Goal: Information Seeking & Learning: Learn about a topic

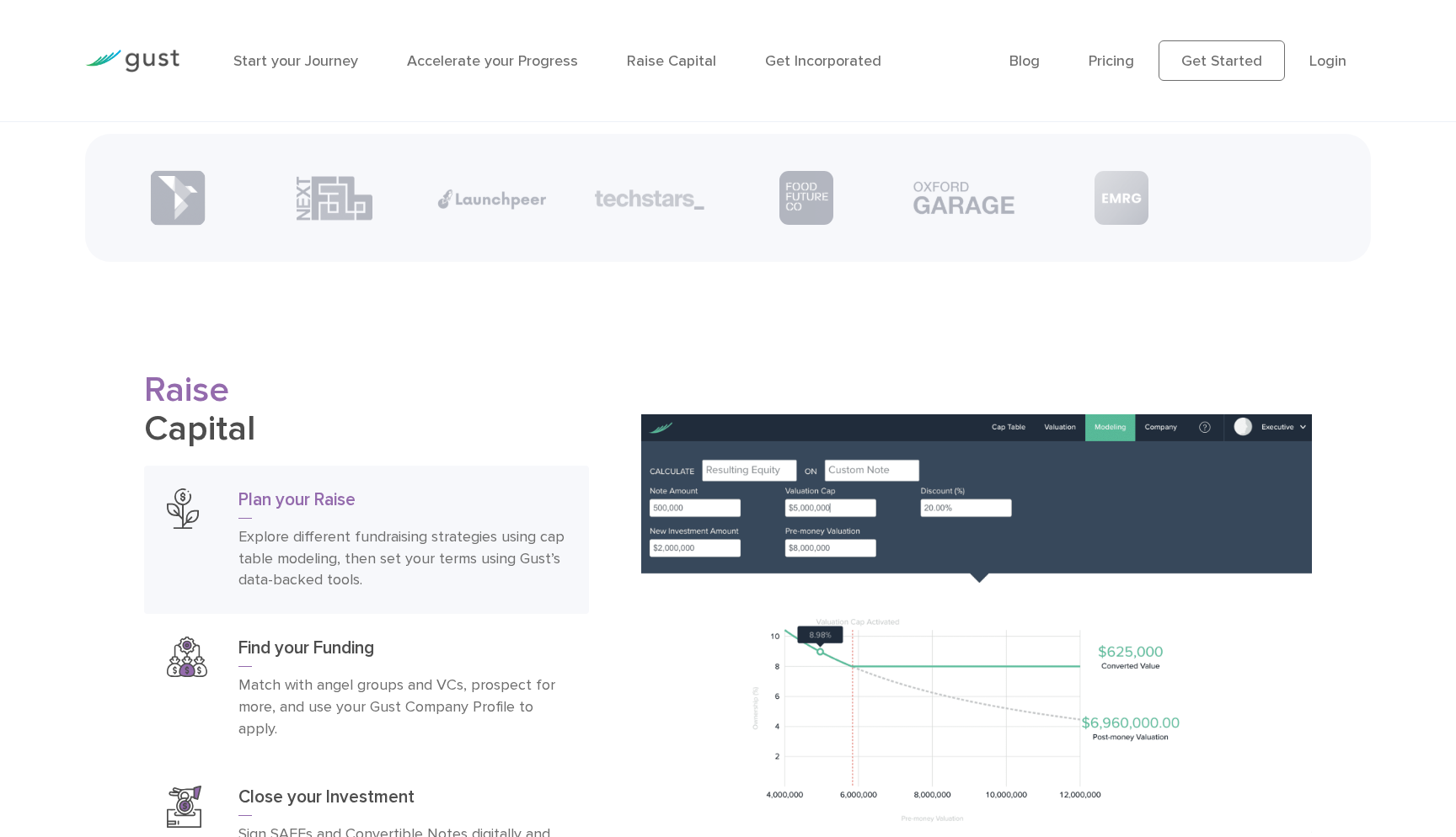
scroll to position [2620, 0]
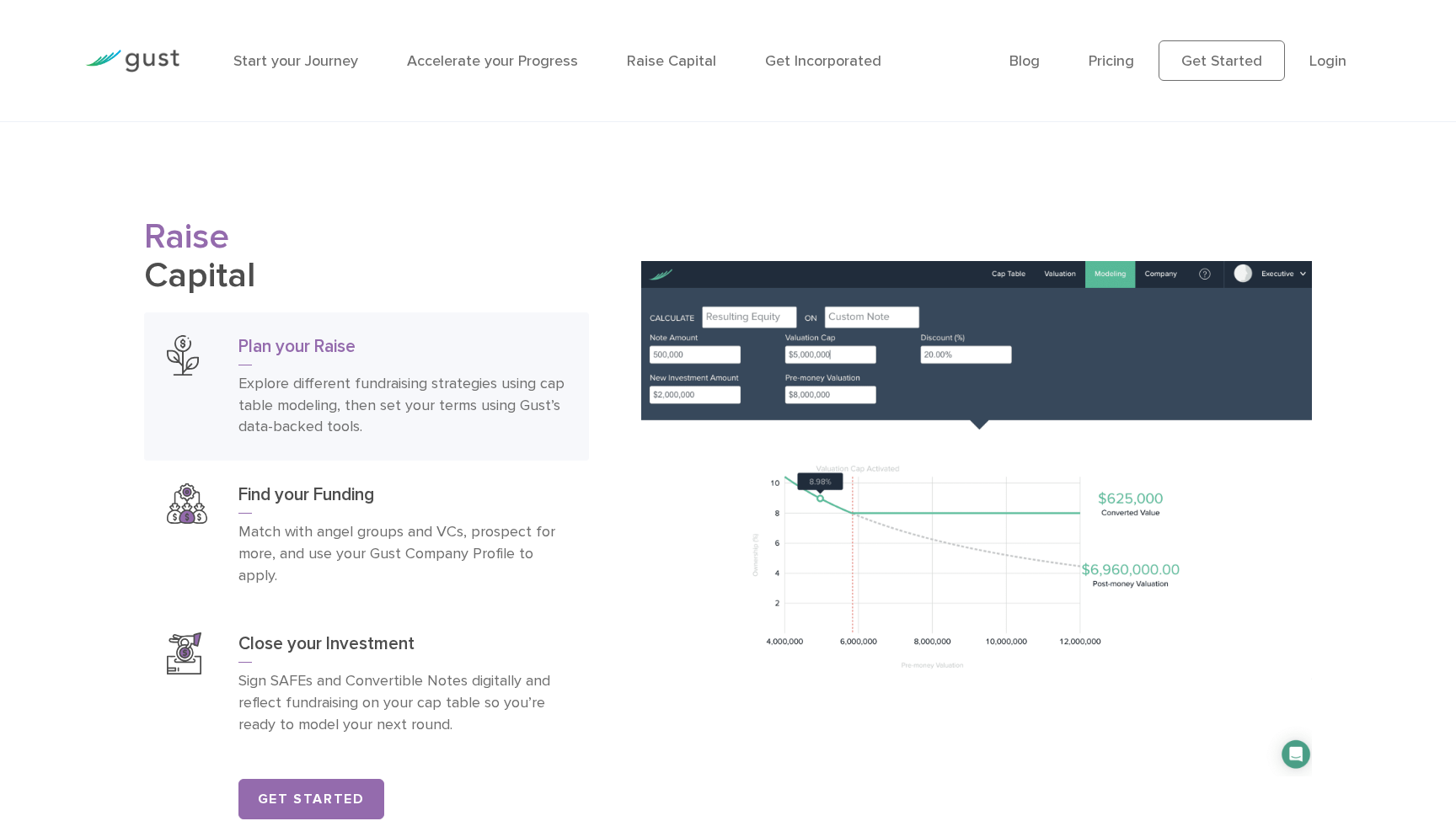
click at [154, 56] on img at bounding box center [132, 61] width 94 height 23
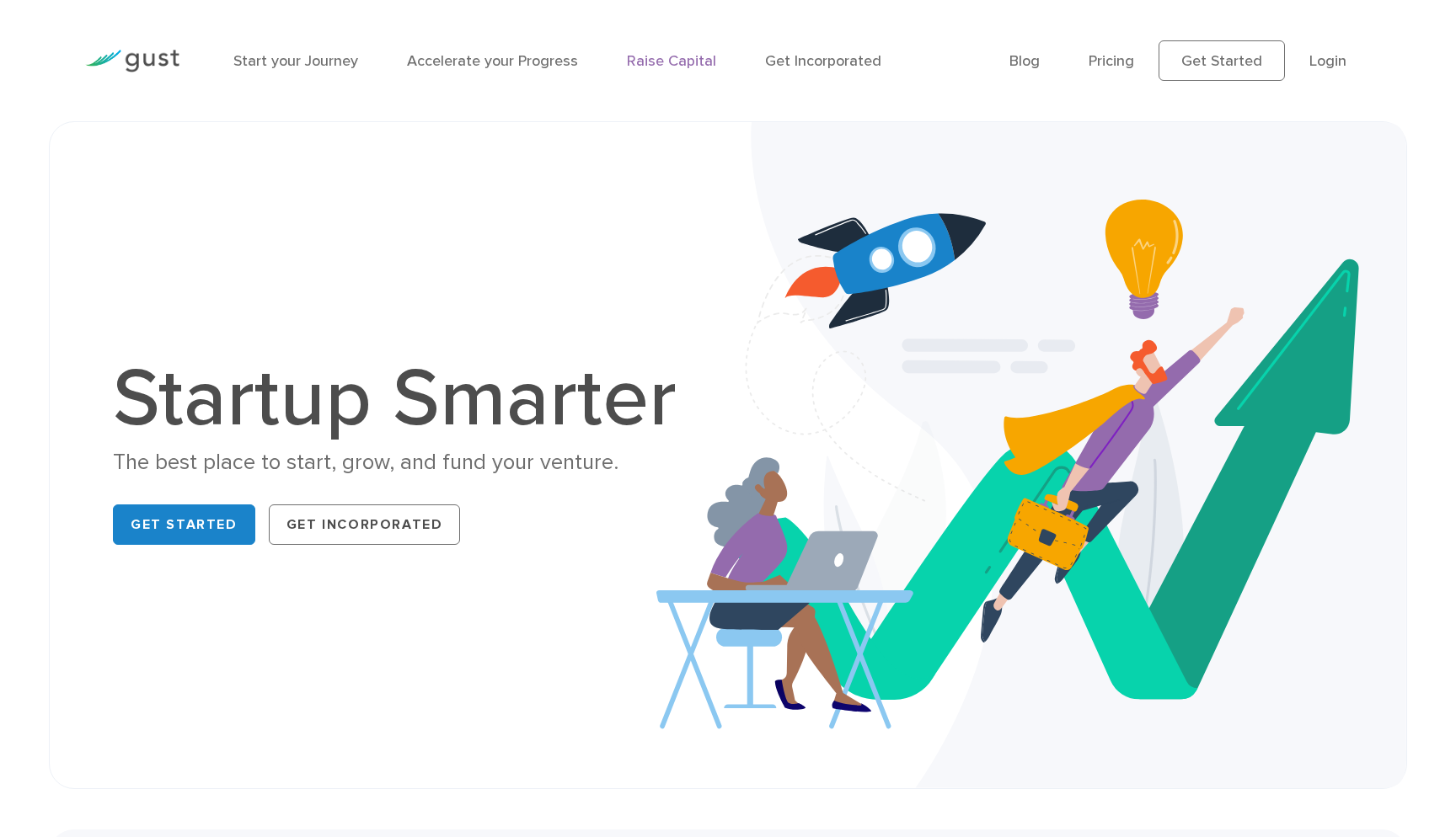
click at [638, 63] on link "Raise Capital" at bounding box center [671, 61] width 90 height 18
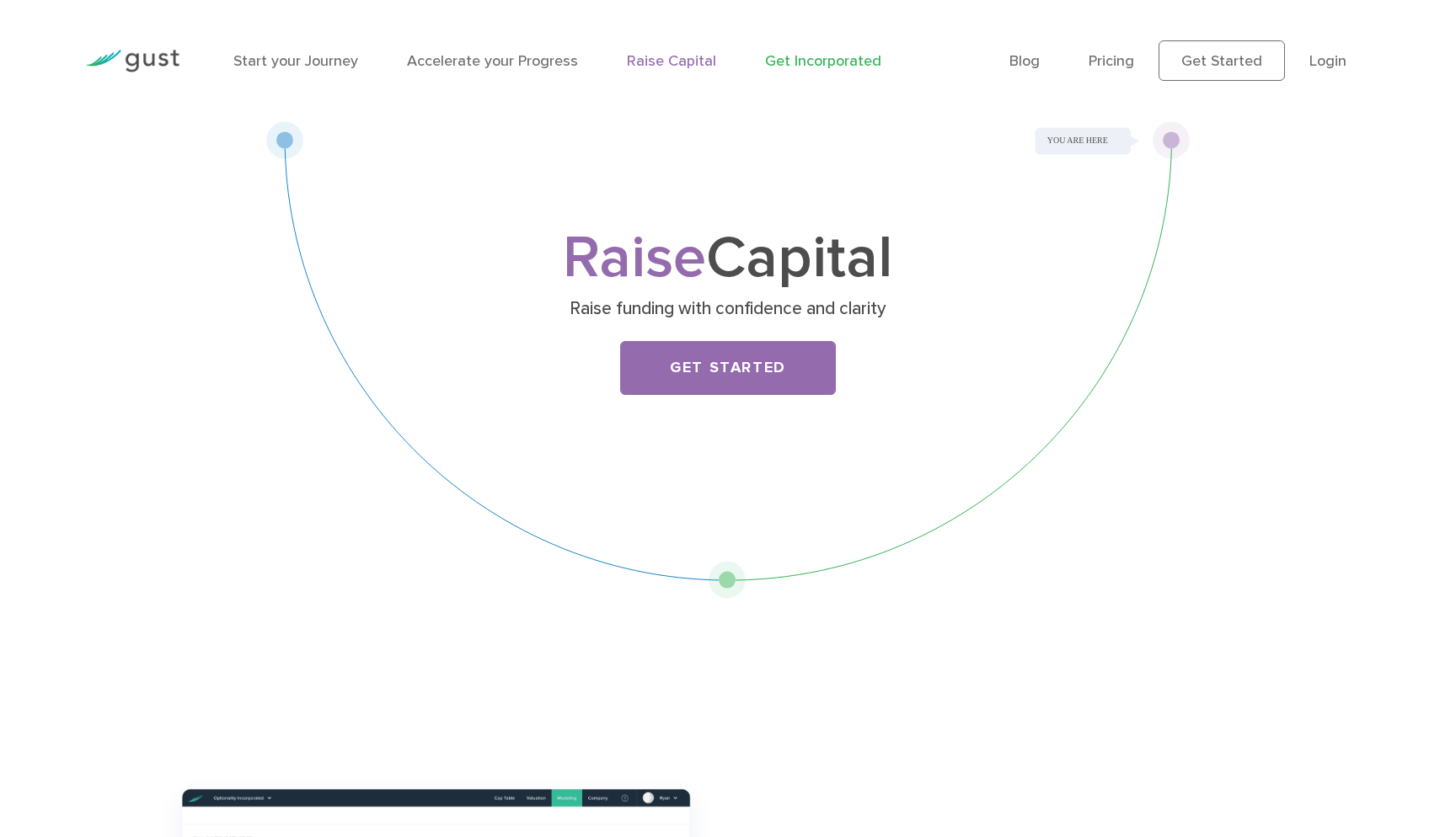
click at [834, 61] on link "Get Incorporated" at bounding box center [823, 61] width 116 height 18
